Goal: Transaction & Acquisition: Purchase product/service

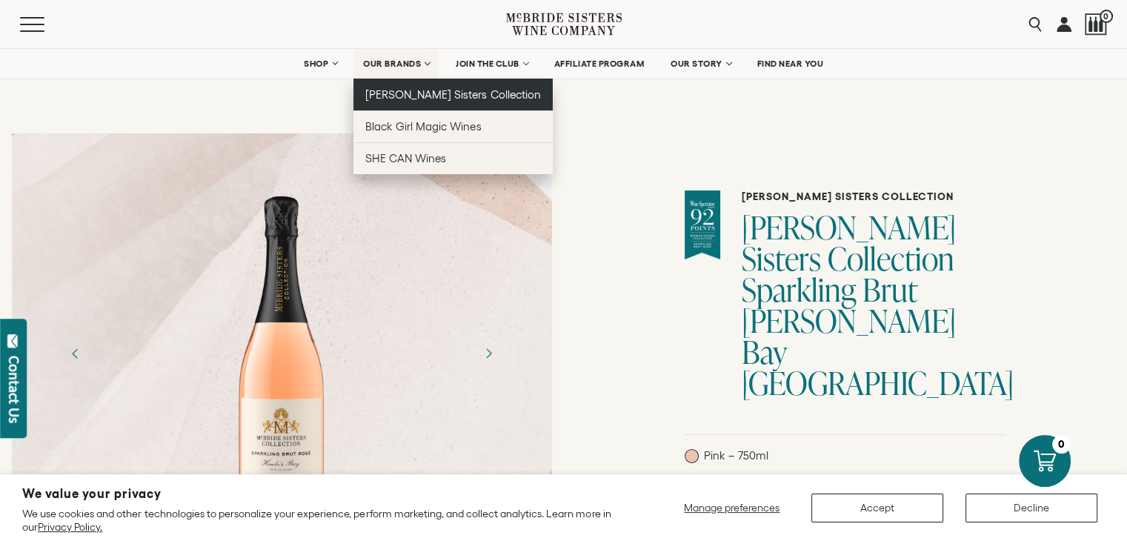
click at [405, 102] on link "[PERSON_NAME] Sisters Collection" at bounding box center [452, 95] width 199 height 32
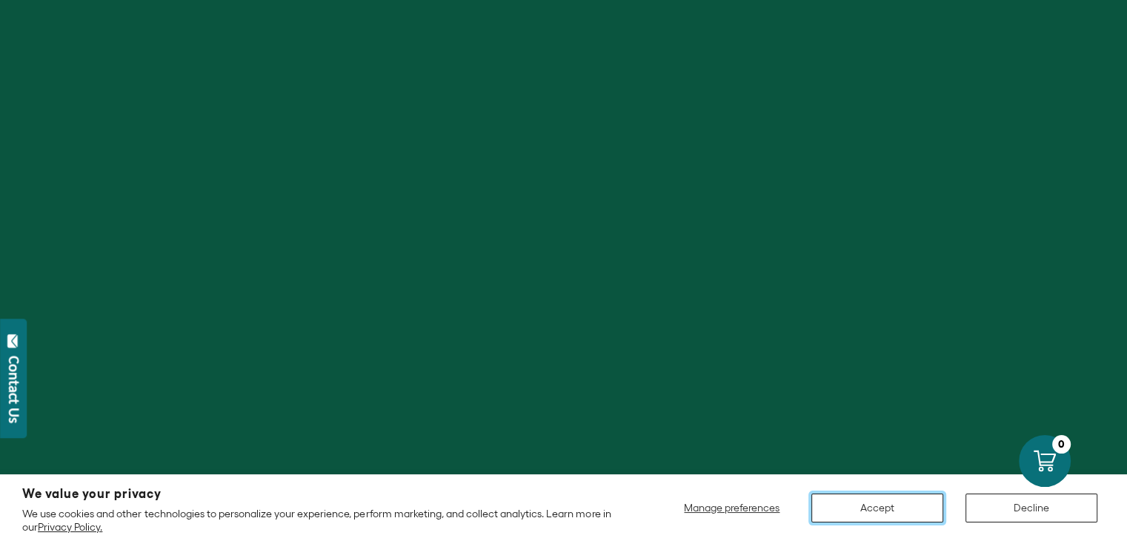
click at [880, 517] on button "Accept" at bounding box center [877, 508] width 132 height 29
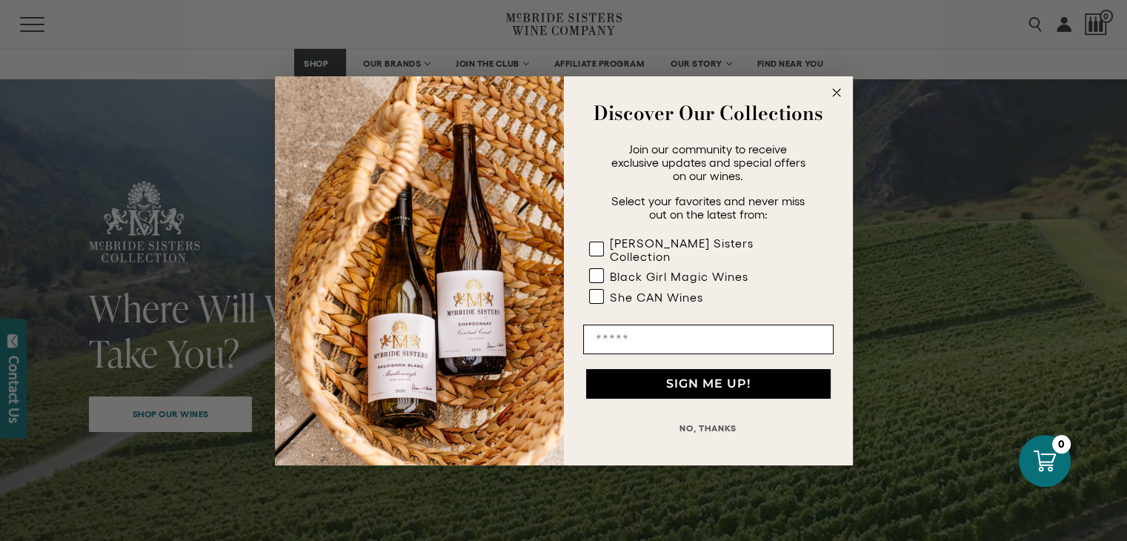
click at [714, 436] on button "NO, THANKS" at bounding box center [708, 429] width 250 height 30
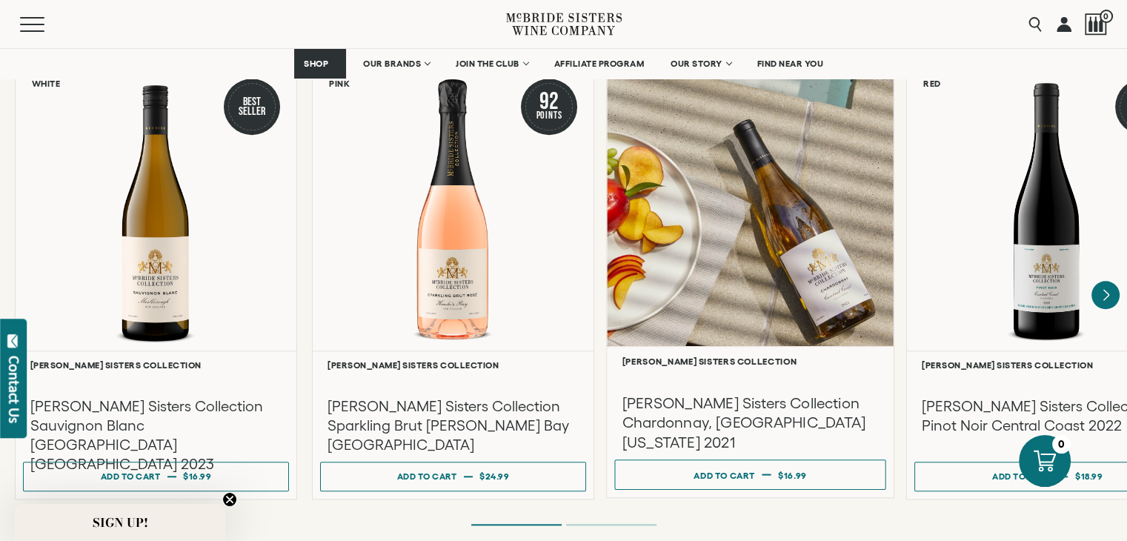
scroll to position [1281, 0]
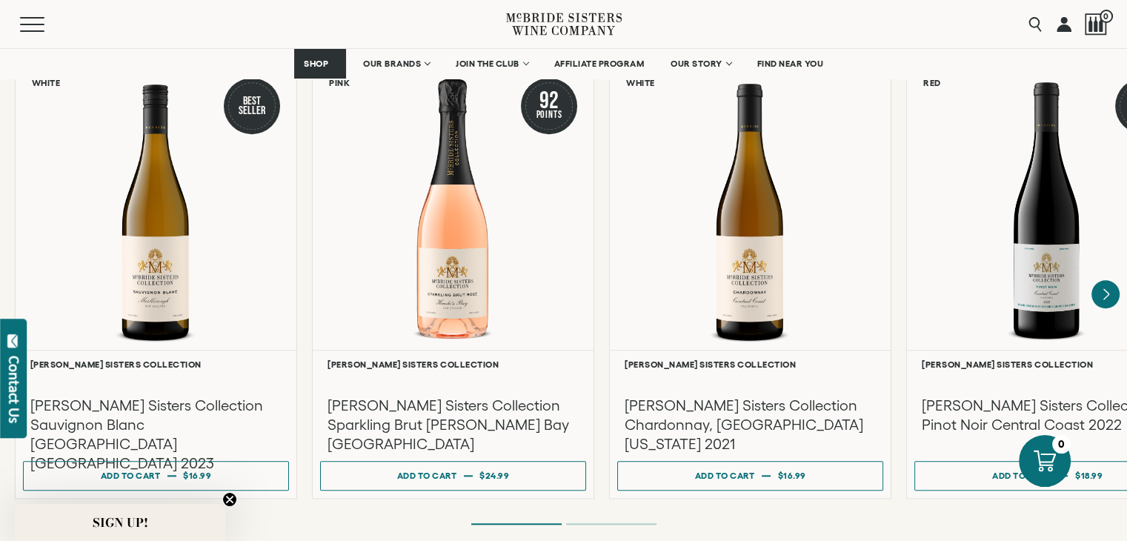
click at [611, 523] on li "Page dot 2" at bounding box center [611, 523] width 90 height 1
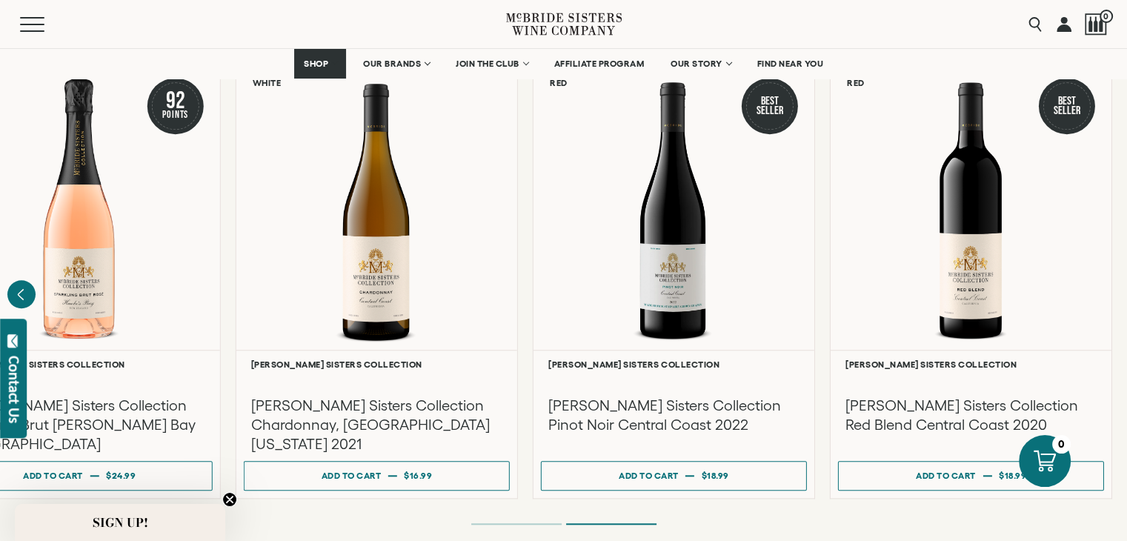
click at [611, 523] on li "Page dot 2" at bounding box center [611, 523] width 90 height 1
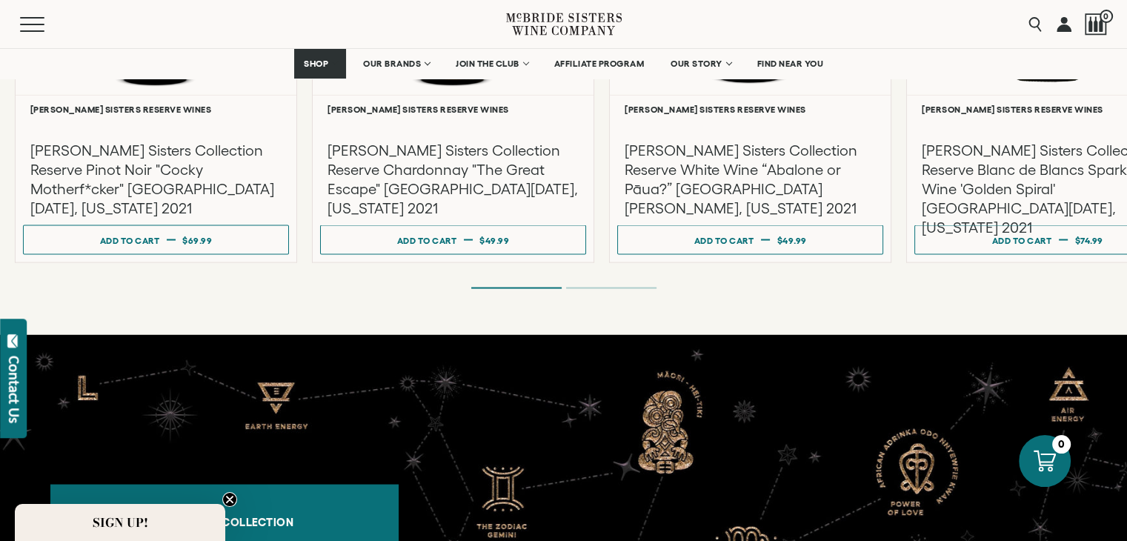
scroll to position [2789, 0]
click at [608, 287] on li "Page dot 2" at bounding box center [611, 287] width 90 height 1
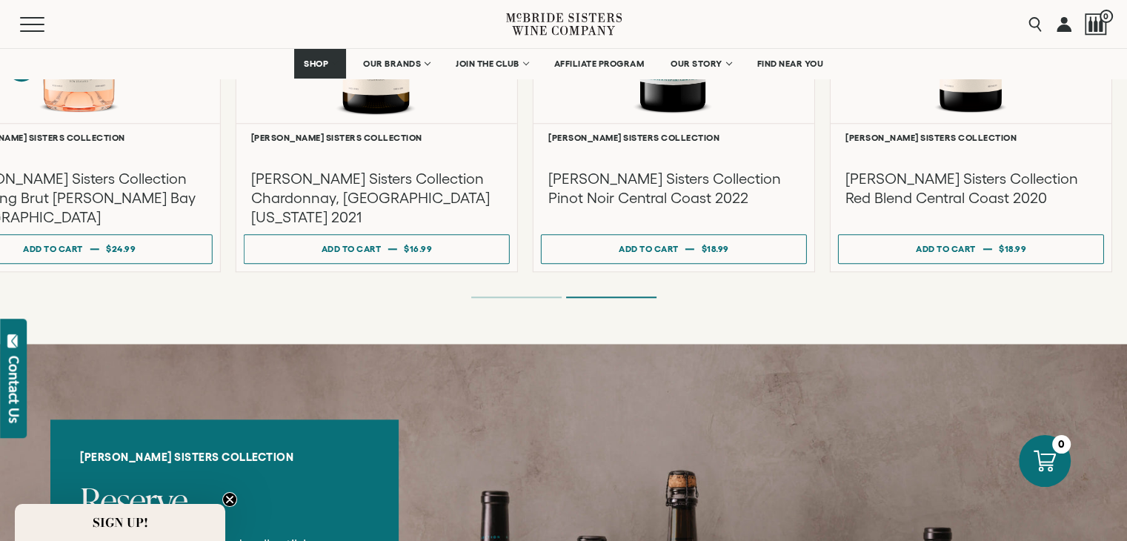
scroll to position [1285, 0]
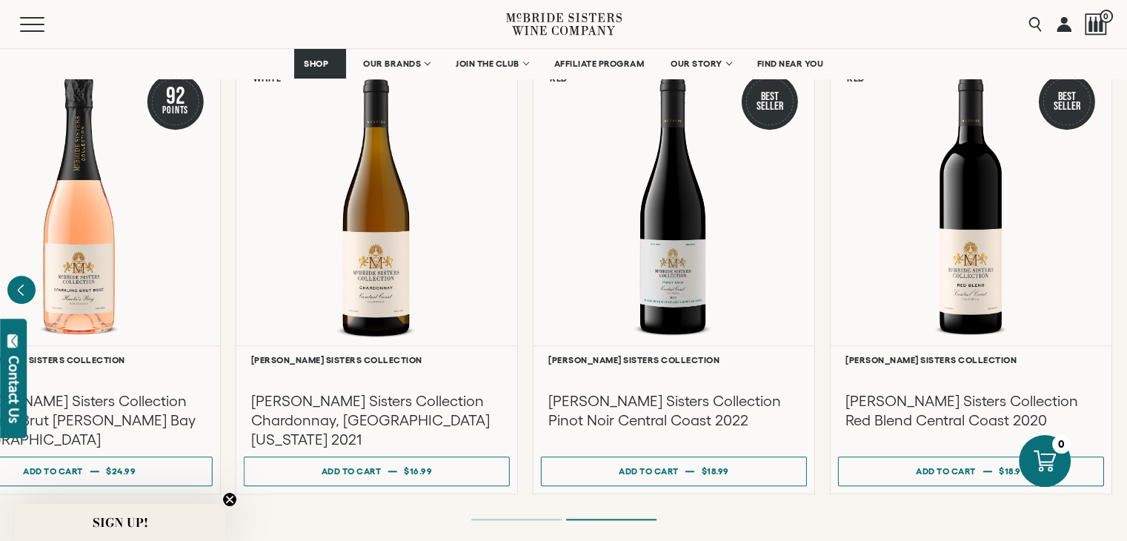
click at [538, 517] on ol at bounding box center [564, 520] width 593 height 6
click at [499, 517] on ol at bounding box center [564, 520] width 593 height 6
click at [499, 519] on li "Page dot 1" at bounding box center [516, 519] width 90 height 1
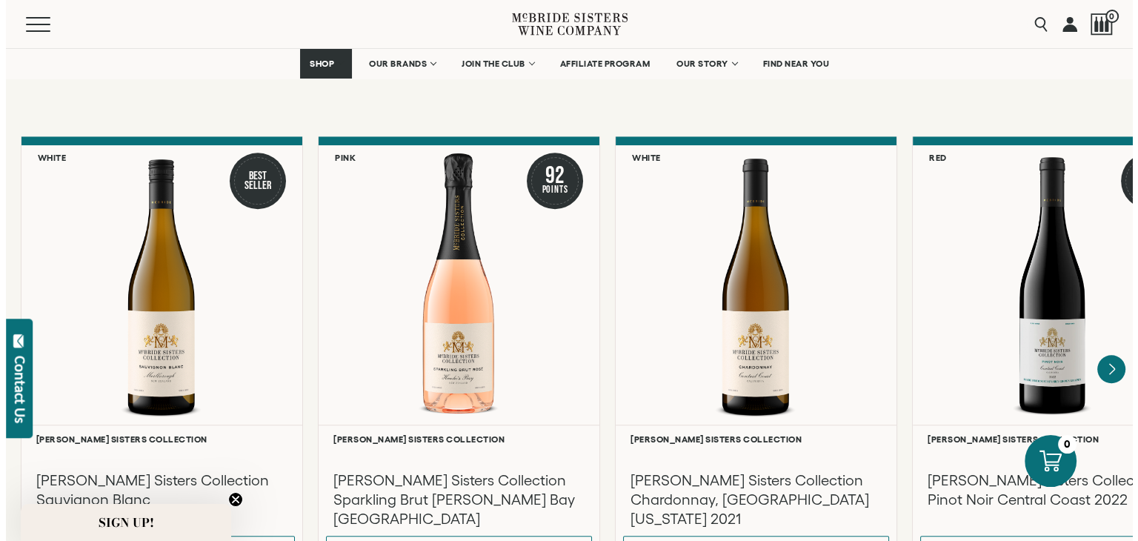
scroll to position [1205, 0]
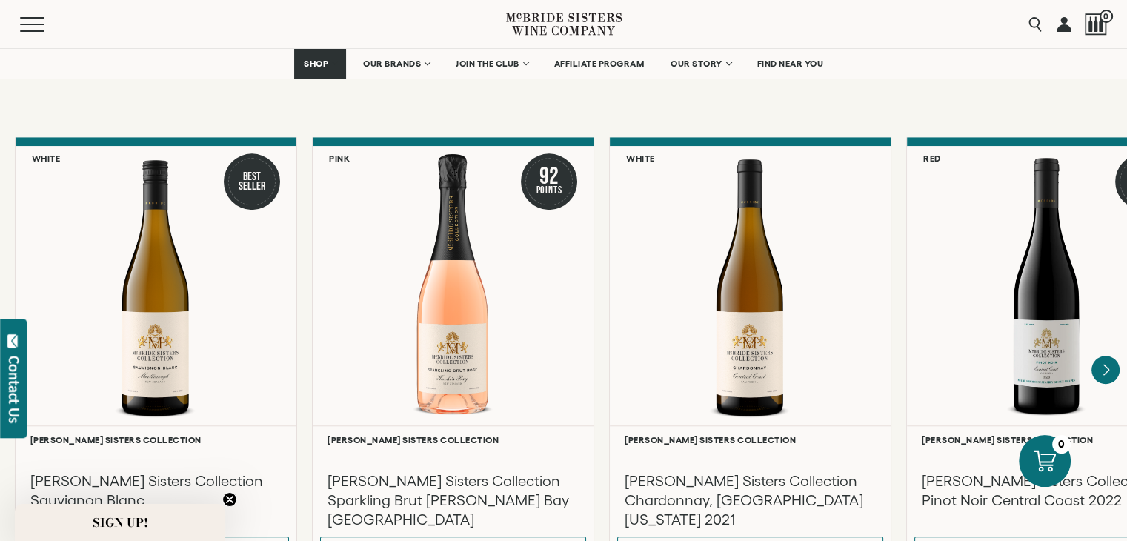
click at [54, 9] on div "Menu" at bounding box center [263, 24] width 486 height 48
click at [22, 31] on div "Menu" at bounding box center [263, 24] width 486 height 48
click at [33, 26] on button "Menu" at bounding box center [46, 24] width 53 height 15
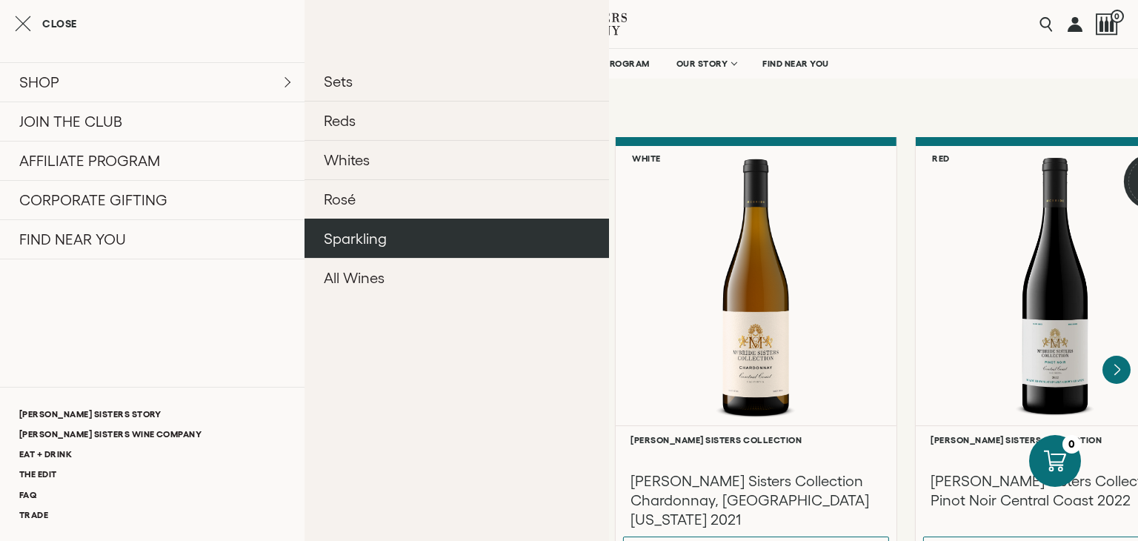
click at [376, 243] on link "Sparkling" at bounding box center [457, 238] width 305 height 39
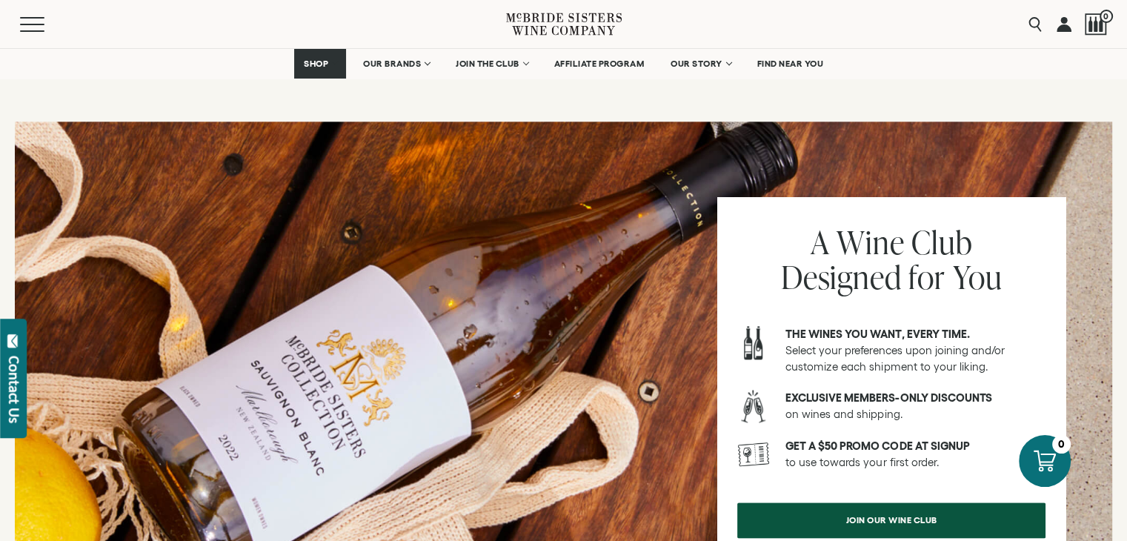
scroll to position [1722, 0]
